Goal: Information Seeking & Learning: Obtain resource

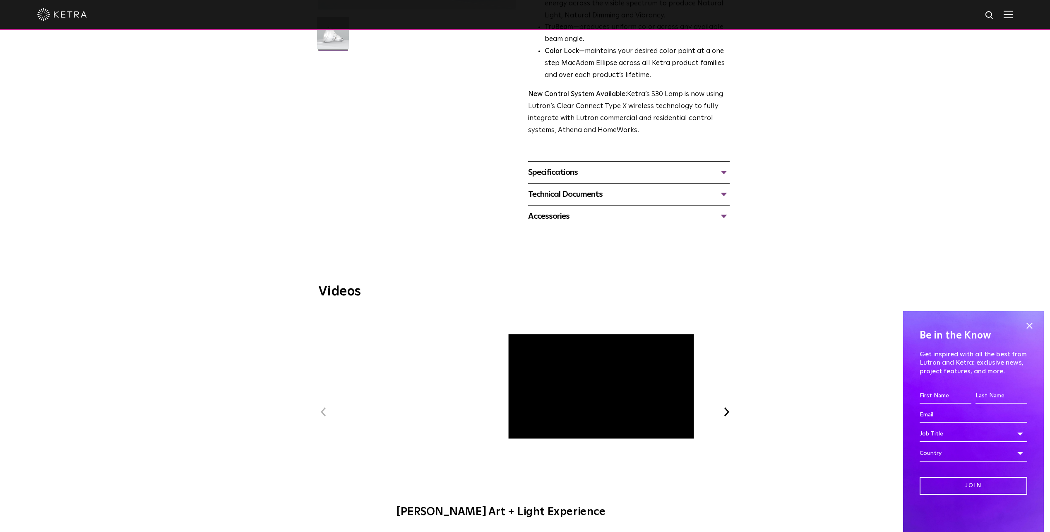
scroll to position [166, 0]
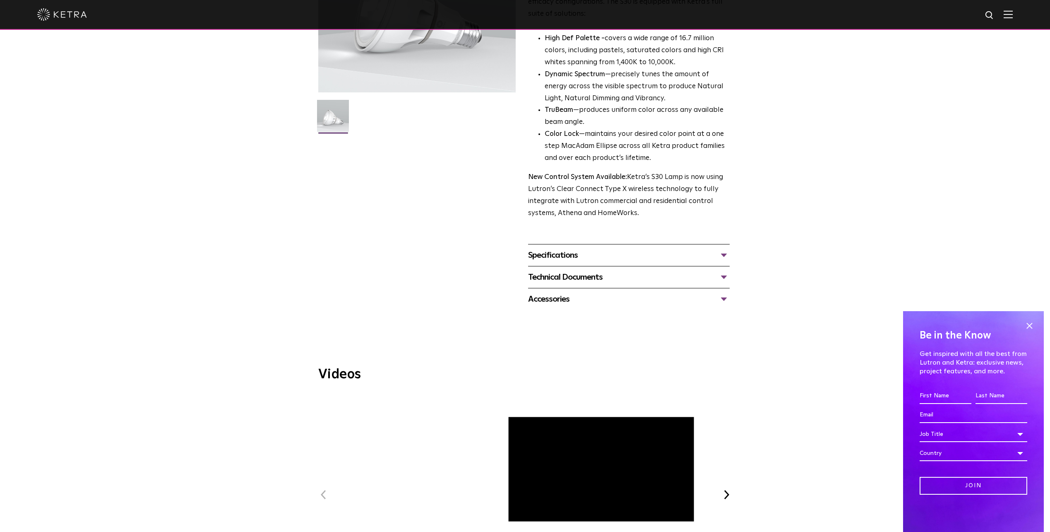
drag, startPoint x: 1033, startPoint y: 324, endPoint x: 997, endPoint y: 318, distance: 37.0
click at [1028, 322] on span at bounding box center [1029, 325] width 12 height 12
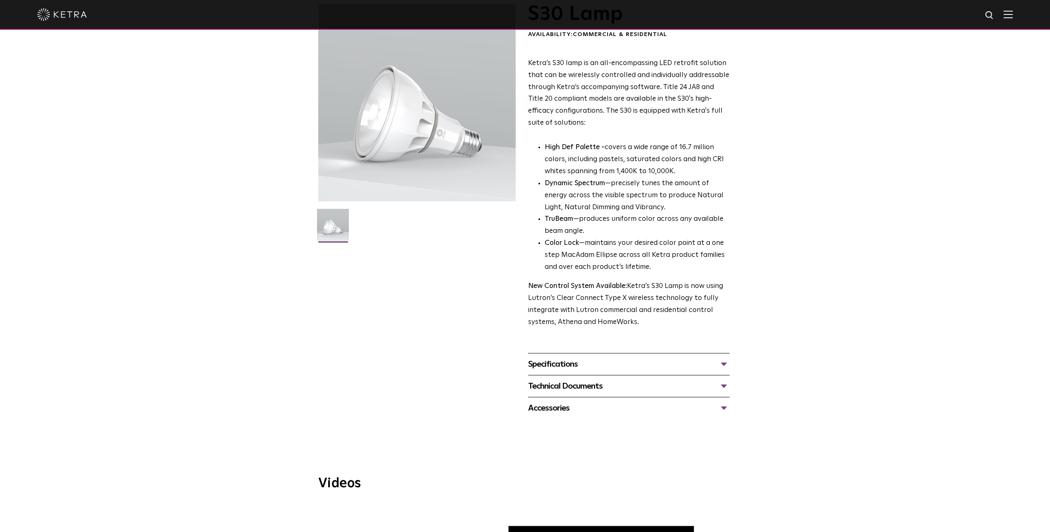
scroll to position [0, 0]
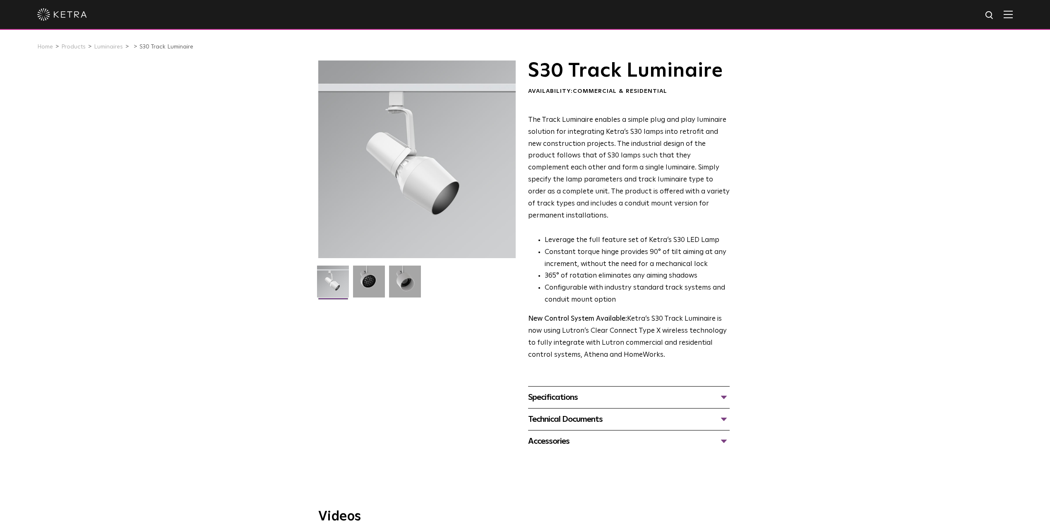
click at [722, 390] on div "Specifications" at bounding box center [629, 396] width 202 height 13
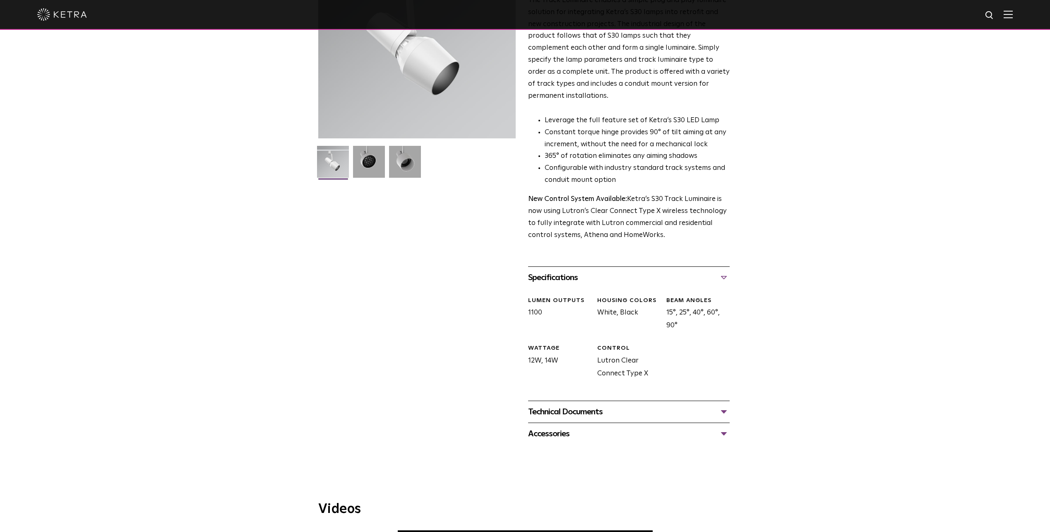
scroll to position [124, 0]
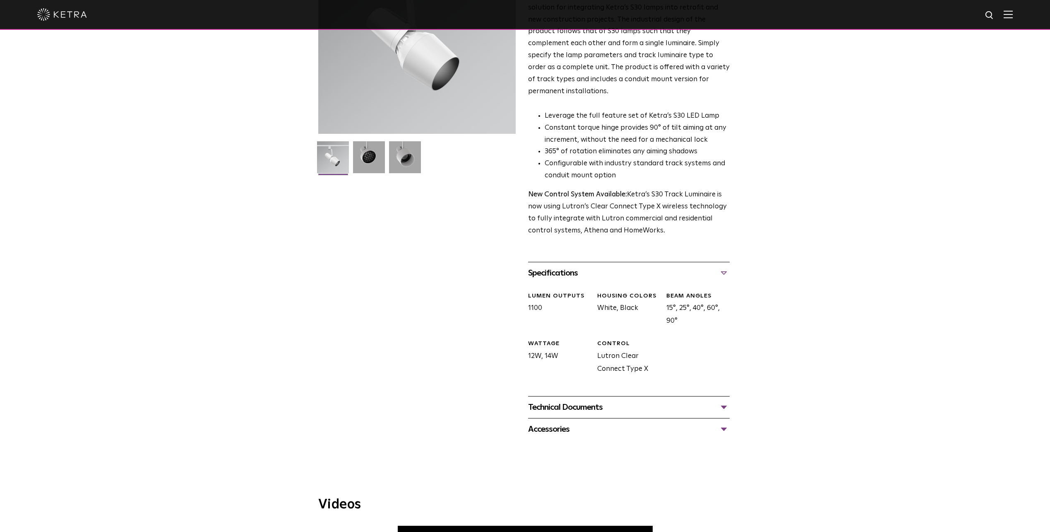
click at [725, 422] on div "Accessories" at bounding box center [629, 428] width 202 height 13
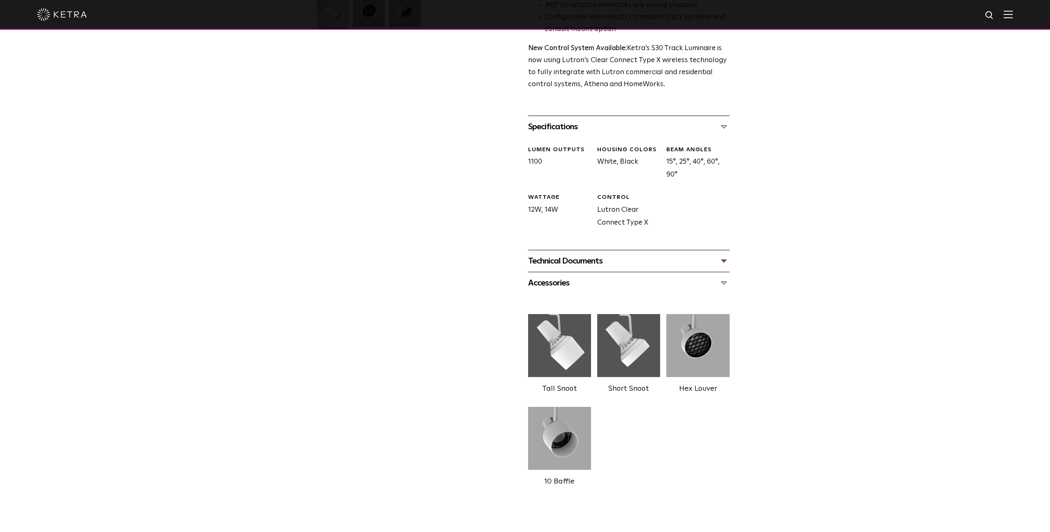
scroll to position [331, 0]
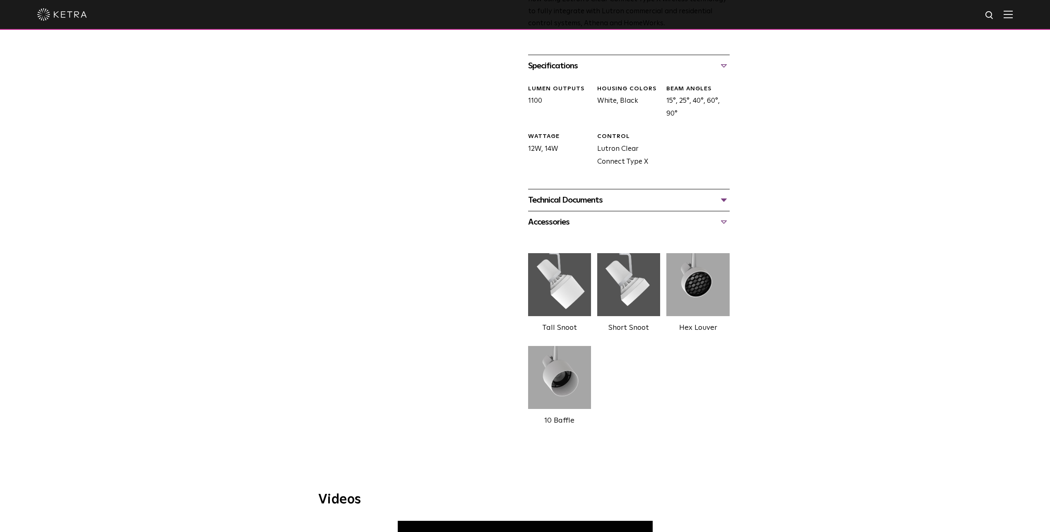
click at [567, 266] on img at bounding box center [559, 284] width 63 height 70
click at [557, 324] on label "Tall Snoot" at bounding box center [559, 327] width 35 height 7
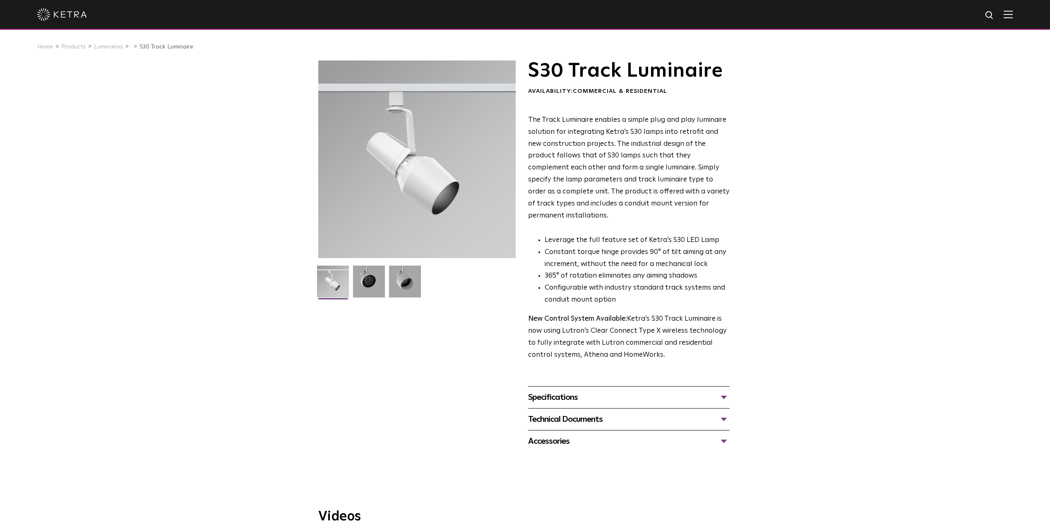
click at [726, 390] on div "Specifications" at bounding box center [629, 396] width 202 height 13
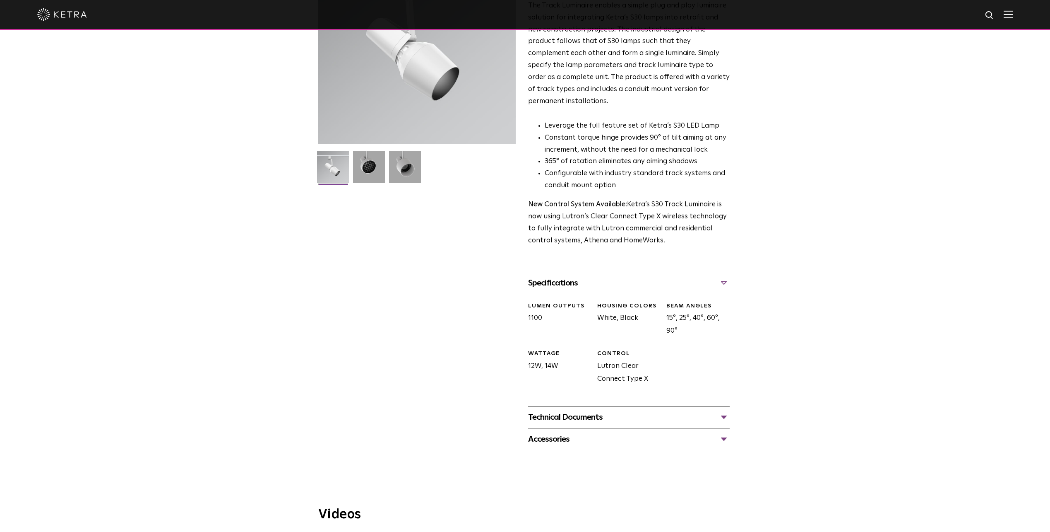
scroll to position [124, 0]
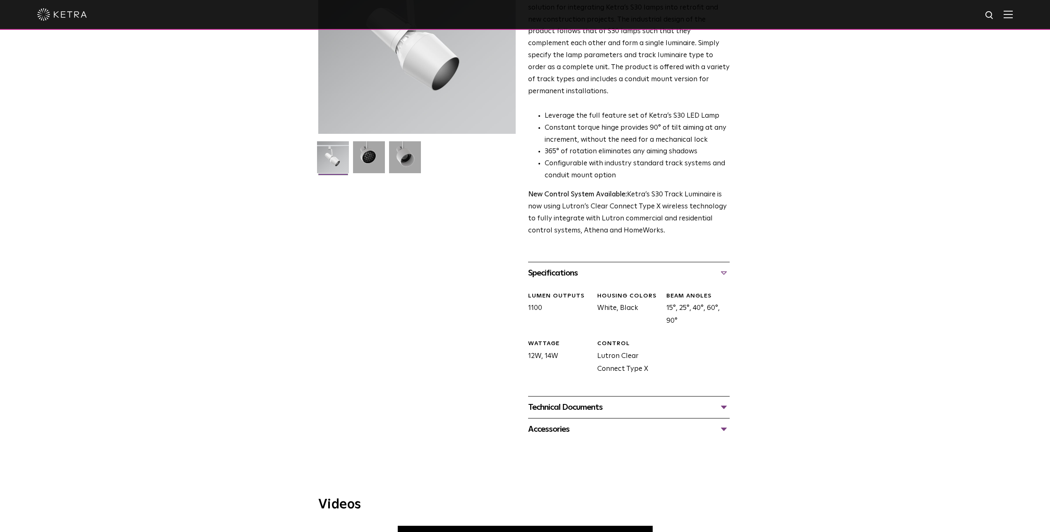
click at [726, 400] on div "Technical Documents" at bounding box center [629, 406] width 202 height 13
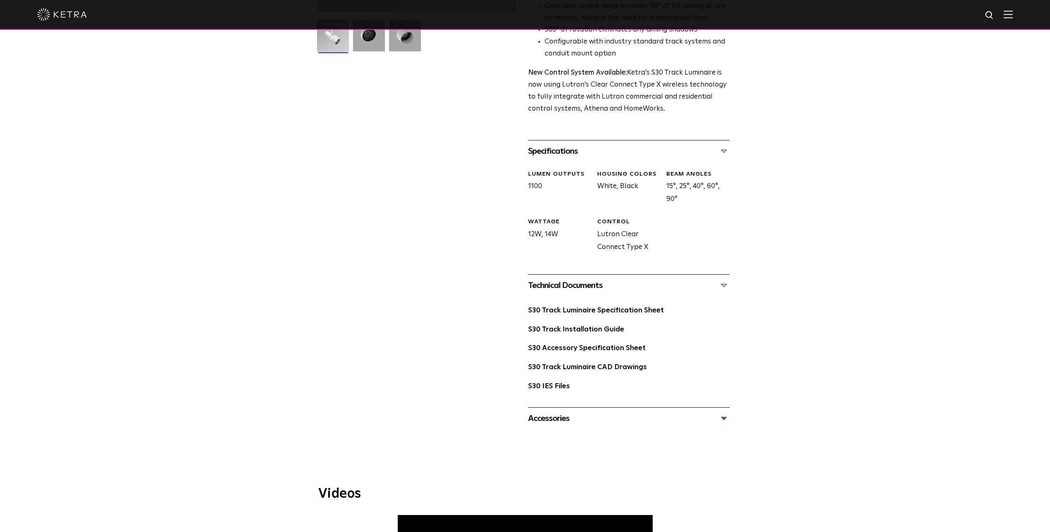
scroll to position [248, 0]
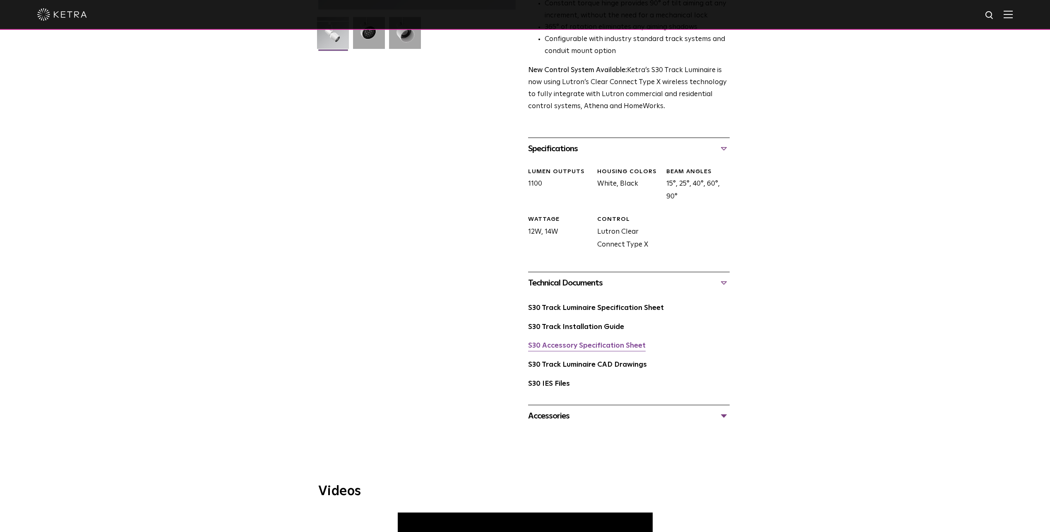
click at [611, 342] on link "S30 Accessory Specification Sheet" at bounding box center [587, 345] width 118 height 7
click at [600, 304] on link "S30 Track Luminaire Specification Sheet" at bounding box center [596, 307] width 136 height 7
